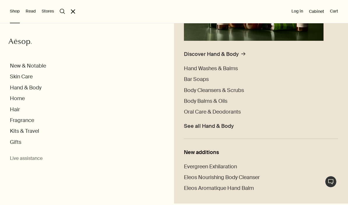
scroll to position [129, 0]
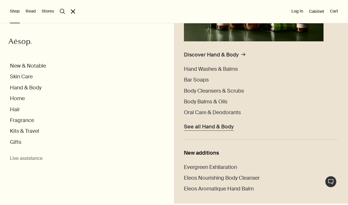
click at [223, 128] on span "See all Hand & Body" at bounding box center [209, 127] width 50 height 7
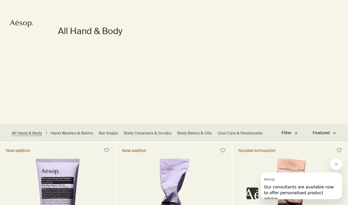
scroll to position [46, 0]
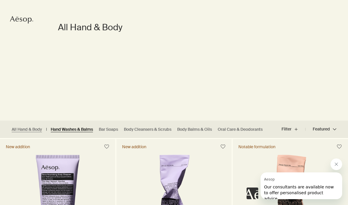
click at [90, 130] on link "Hand Washes & Balms" at bounding box center [72, 130] width 42 height 6
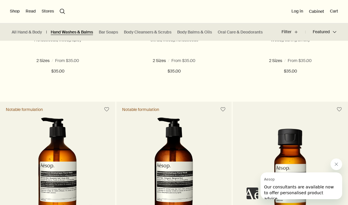
scroll to position [292, 0]
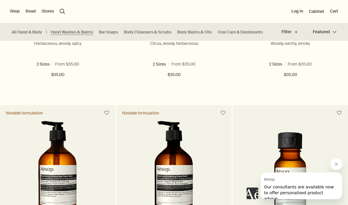
click at [64, 10] on button "search Search" at bounding box center [62, 11] width 5 height 5
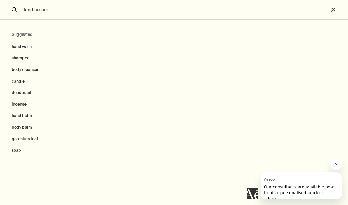
type input "Hand cream"
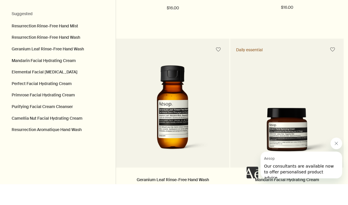
click at [340, 145] on button "Close message from Aesop" at bounding box center [336, 144] width 12 height 12
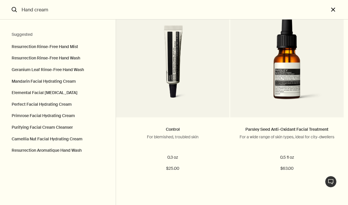
click at [336, 6] on button "close" at bounding box center [338, 10] width 19 height 20
